Goal: Find specific page/section: Find specific page/section

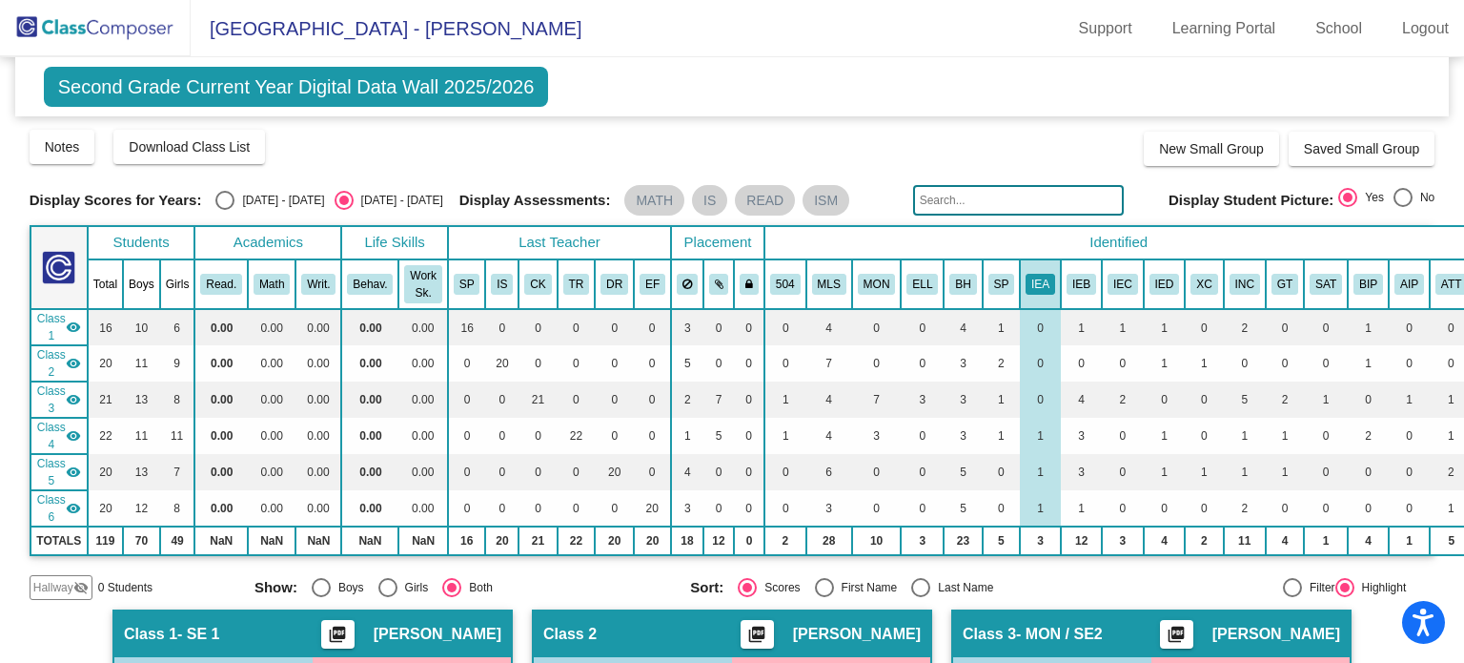
scroll to position [1430, 0]
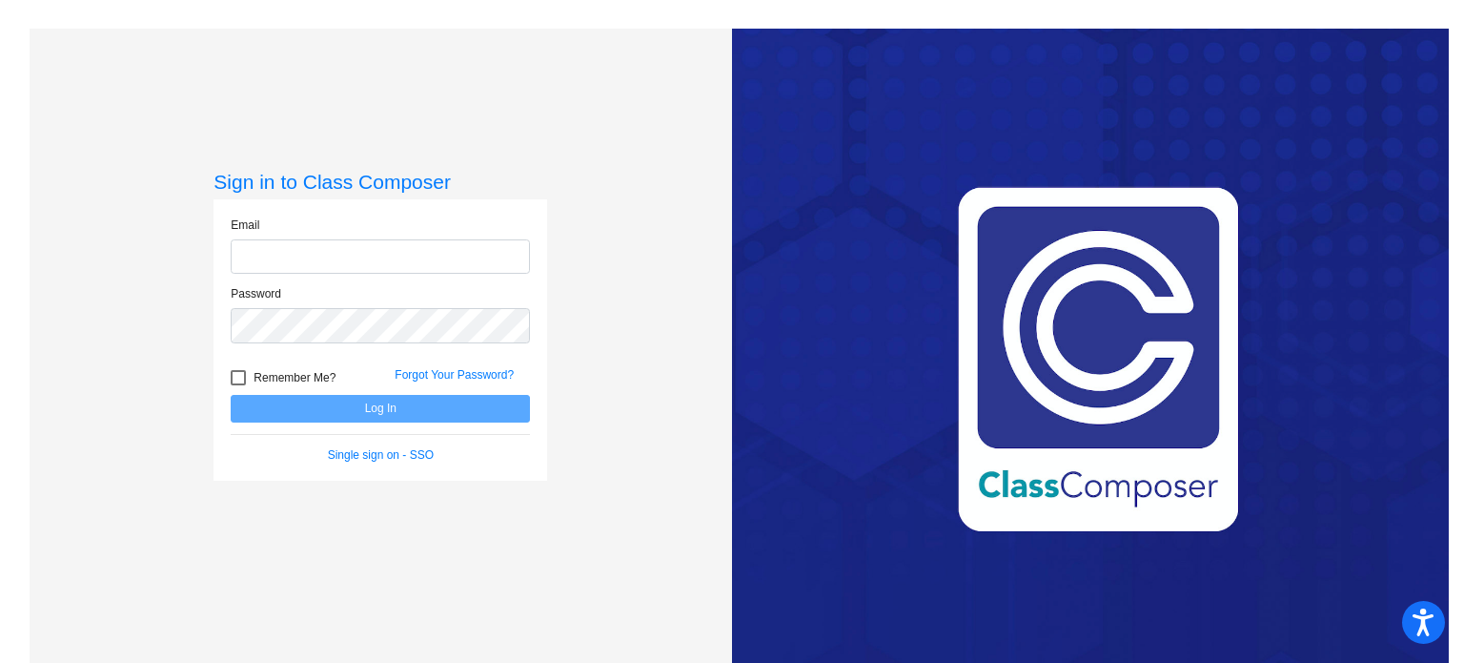
type input "[PERSON_NAME][EMAIL_ADDRESS][PERSON_NAME][DOMAIN_NAME]"
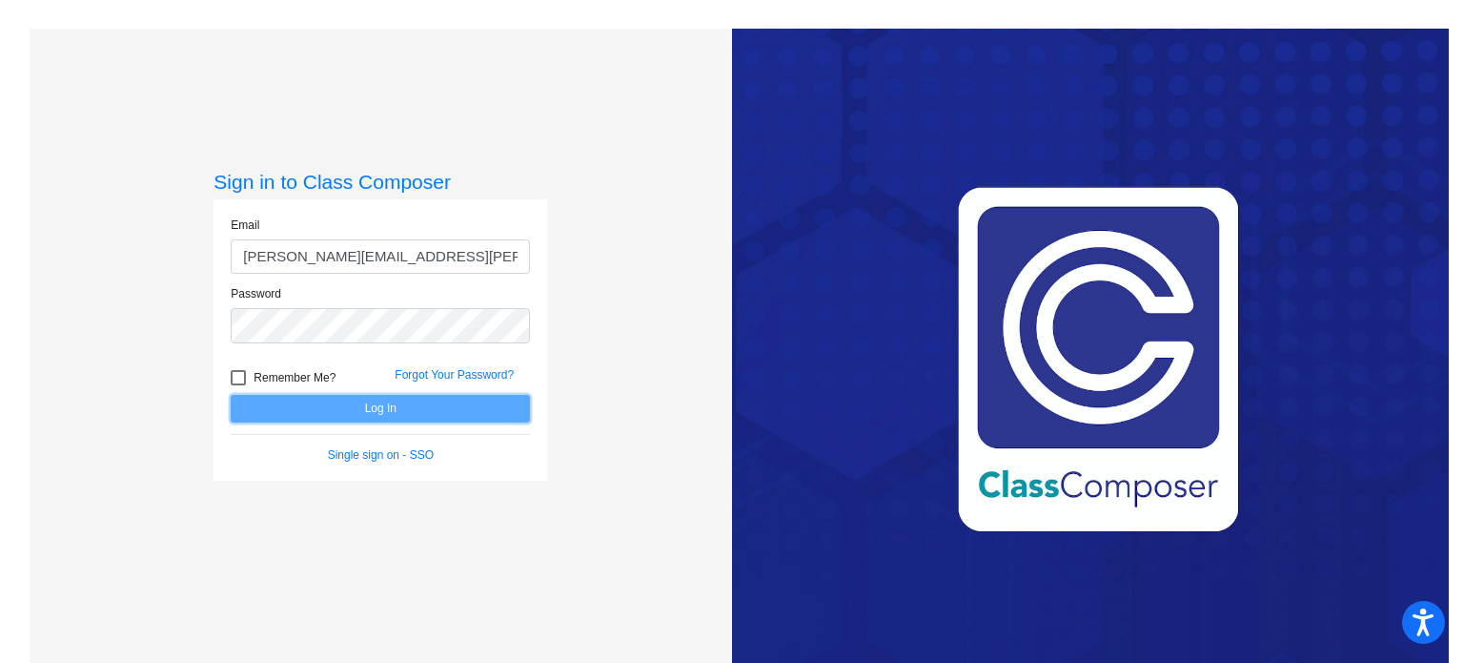
click at [459, 420] on button "Log In" at bounding box center [380, 409] width 299 height 28
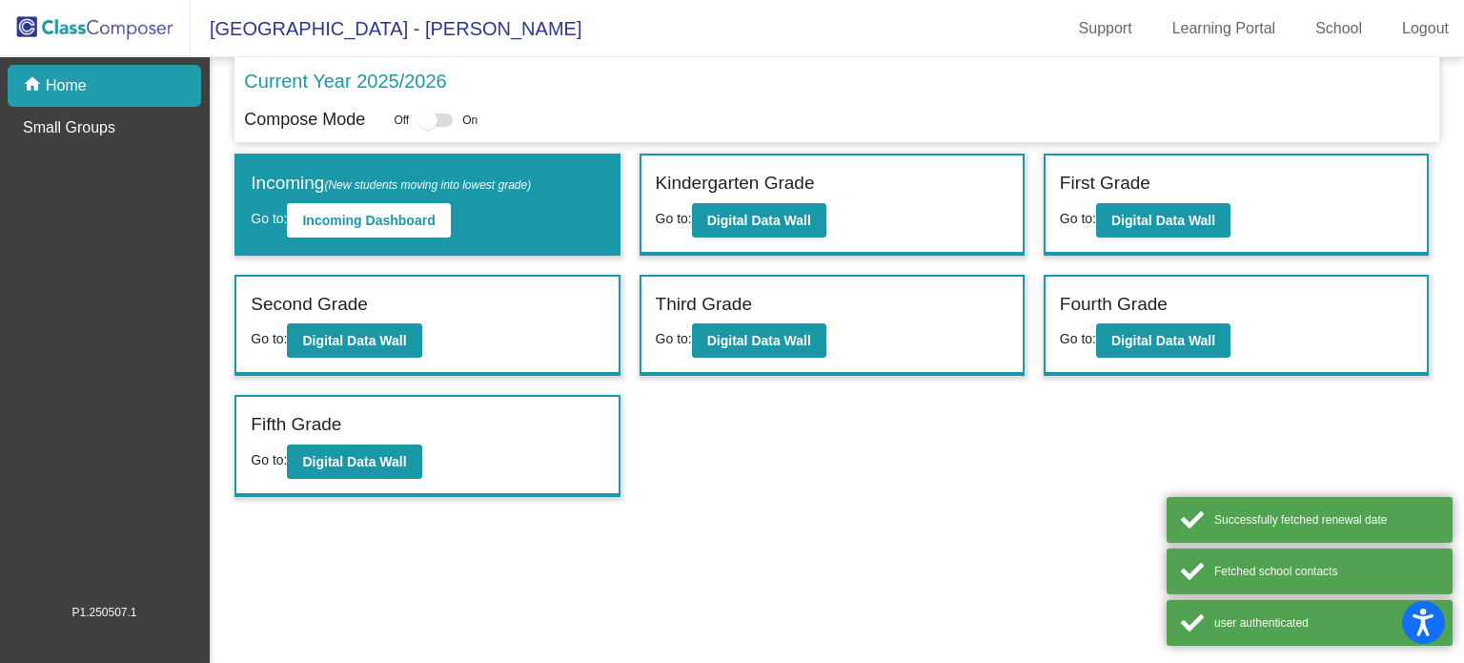
click at [459, 420] on div "Fifth Grade" at bounding box center [427, 427] width 353 height 33
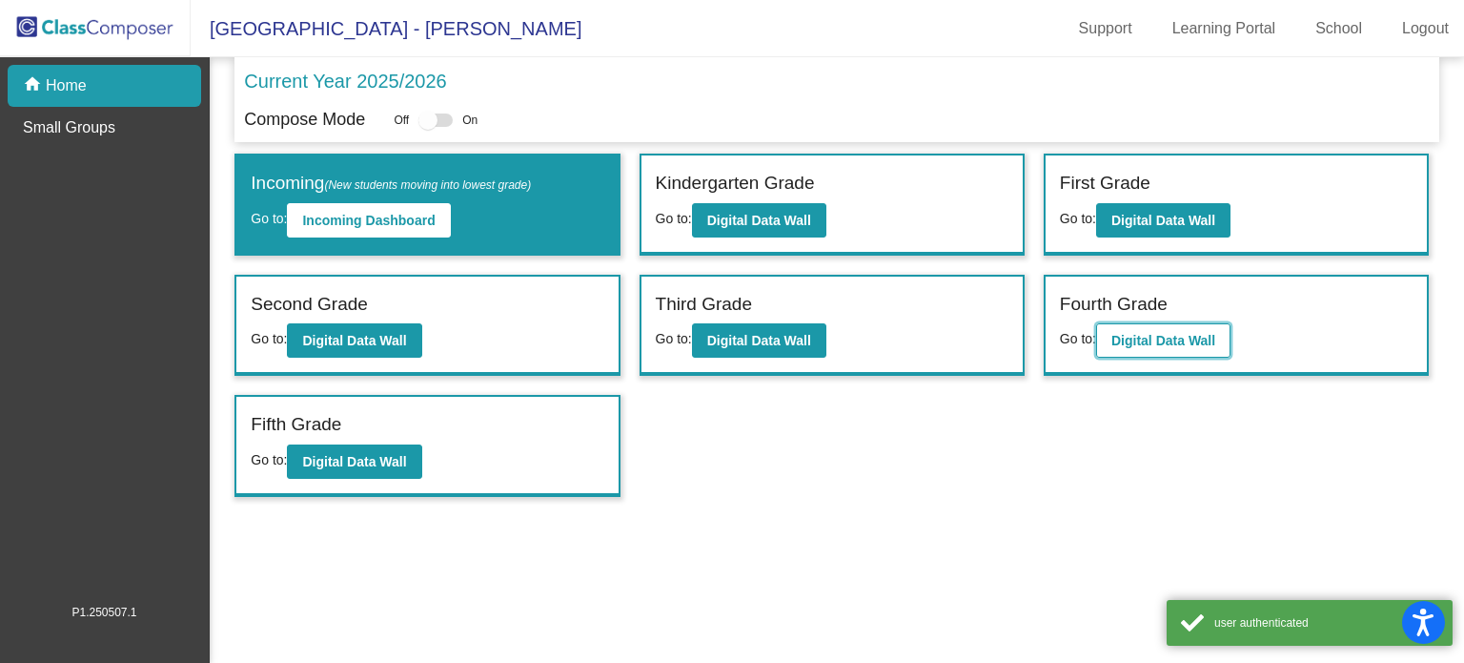
click at [1197, 348] on button "Digital Data Wall" at bounding box center [1163, 340] width 134 height 34
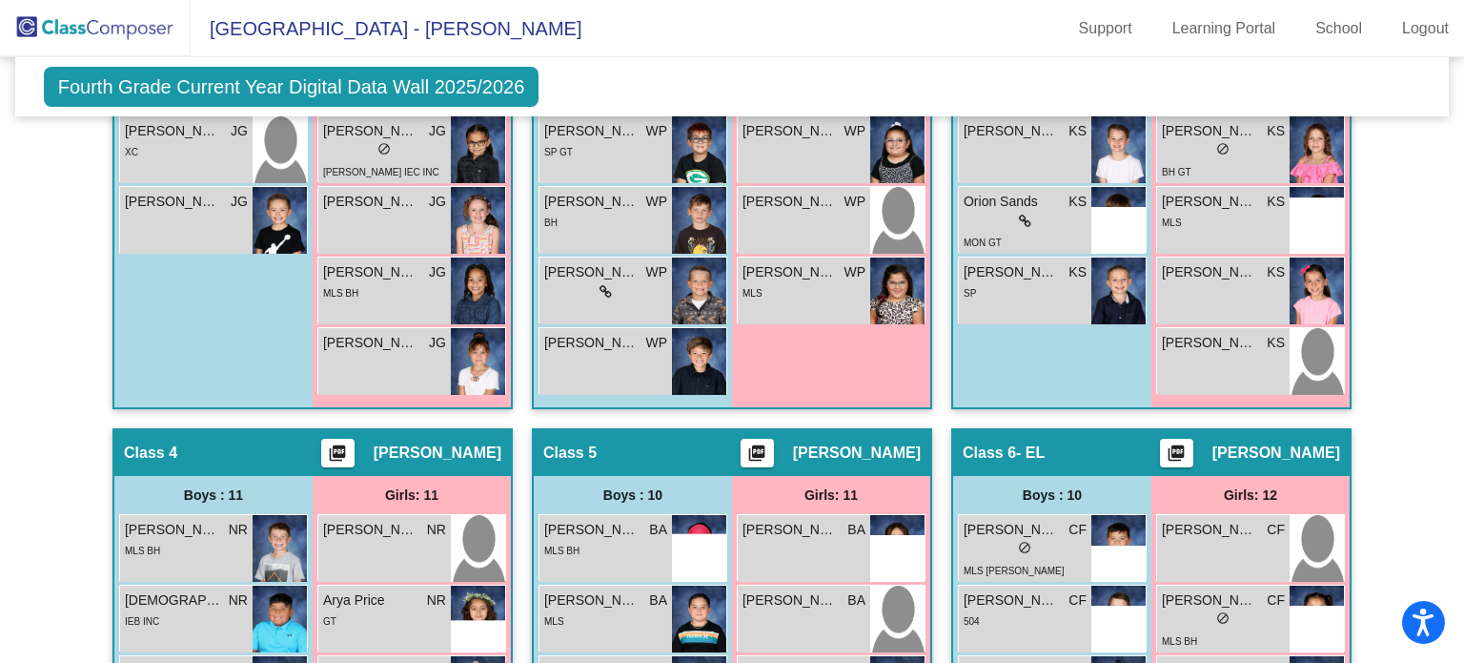
scroll to position [1335, 0]
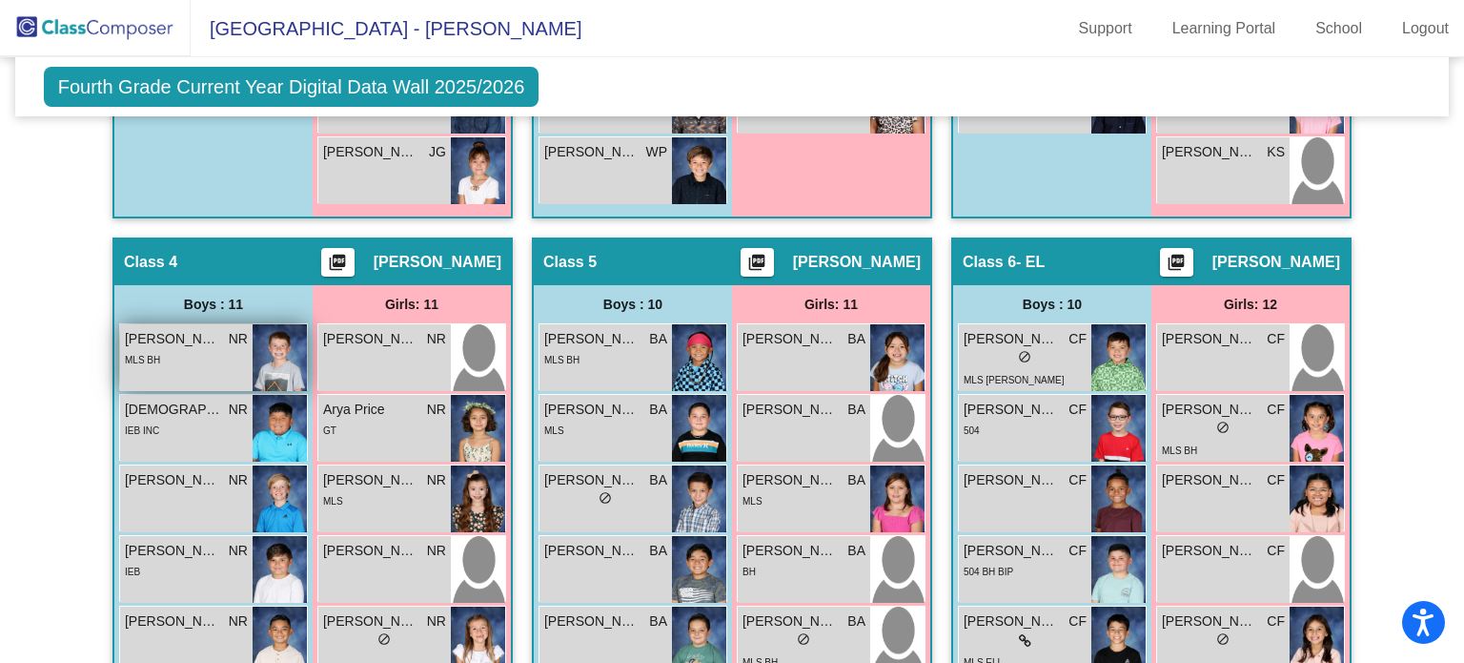
click at [194, 354] on div "MLS BH" at bounding box center [186, 359] width 123 height 20
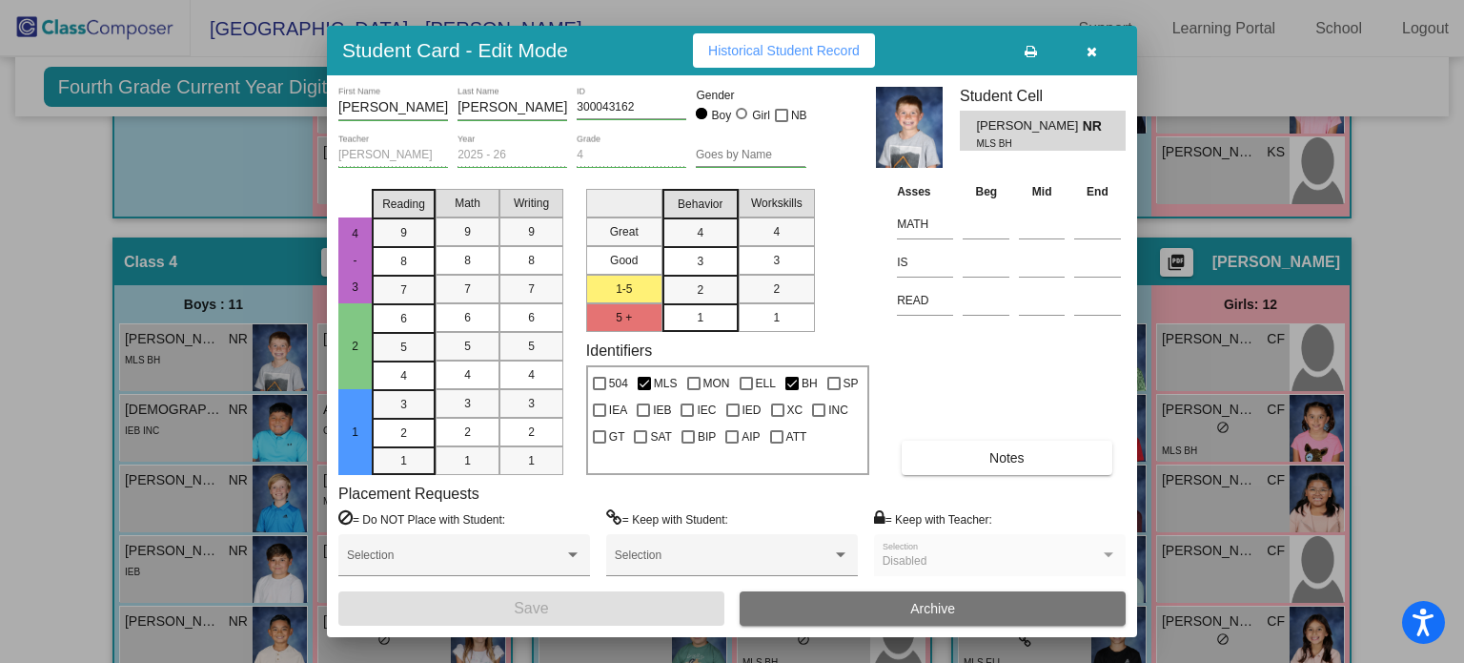
click at [1100, 45] on button "button" at bounding box center [1091, 50] width 61 height 34
